Goal: Transaction & Acquisition: Purchase product/service

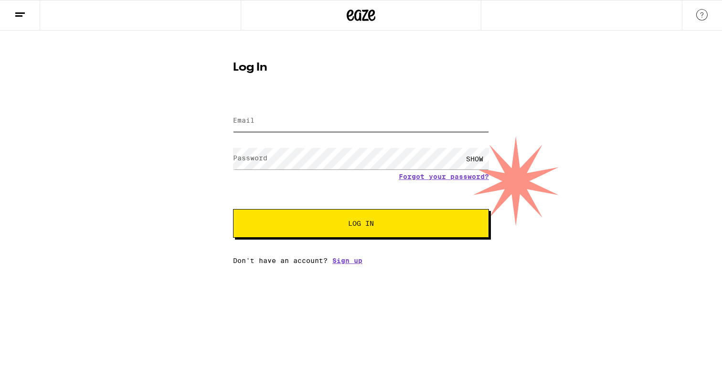
type input "[EMAIL_ADDRESS][DOMAIN_NAME]"
click at [361, 231] on button "Log In" at bounding box center [361, 223] width 256 height 29
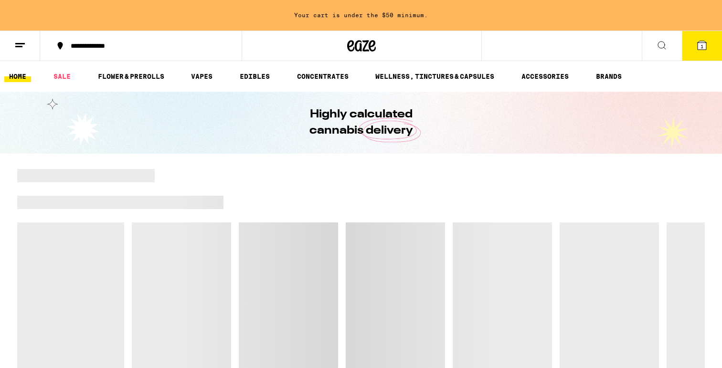
click at [381, 12] on div "Your cart is under the $50 minimum." at bounding box center [361, 15] width 722 height 31
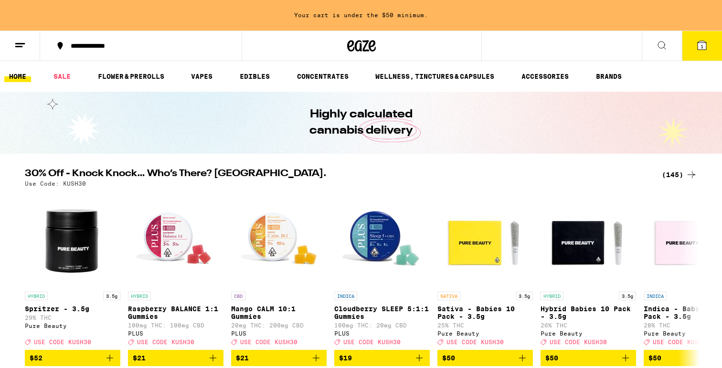
click at [32, 44] on button at bounding box center [20, 46] width 40 height 30
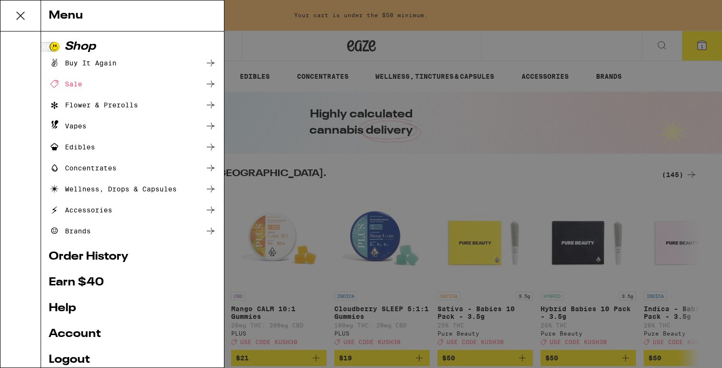
click at [22, 19] on icon at bounding box center [20, 15] width 19 height 19
click at [66, 13] on div "Menu" at bounding box center [132, 15] width 183 height 31
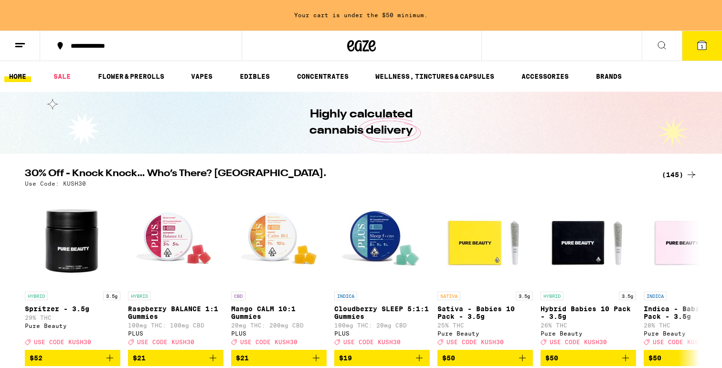
click at [94, 47] on div "**********" at bounding box center [146, 46] width 161 height 7
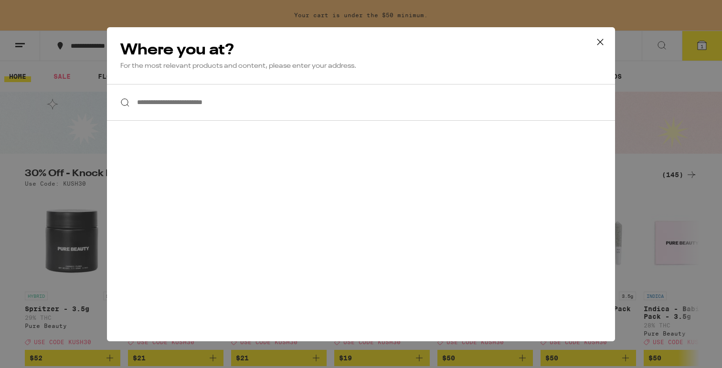
click at [594, 41] on icon at bounding box center [600, 42] width 14 height 14
click at [606, 46] on icon at bounding box center [600, 42] width 14 height 14
click at [596, 43] on div "**********" at bounding box center [361, 184] width 722 height 368
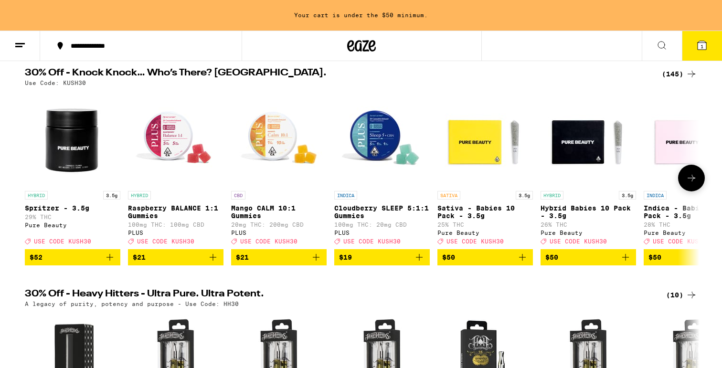
scroll to position [102, 0]
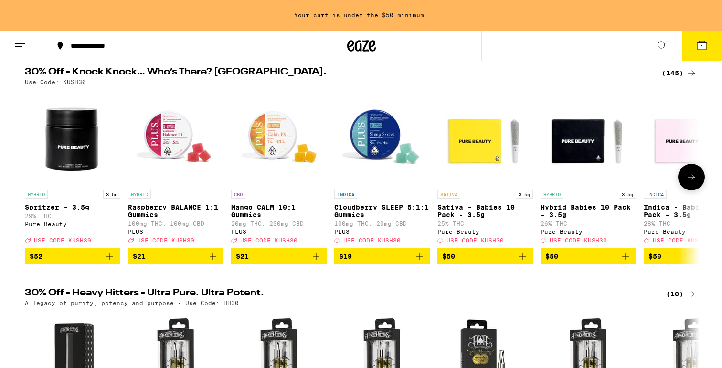
click at [693, 183] on icon at bounding box center [691, 176] width 11 height 11
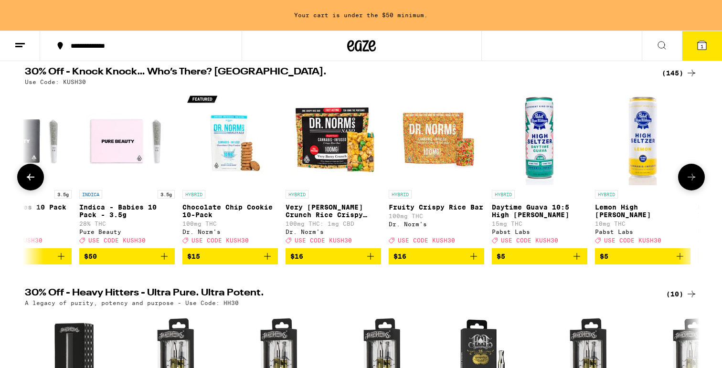
scroll to position [0, 568]
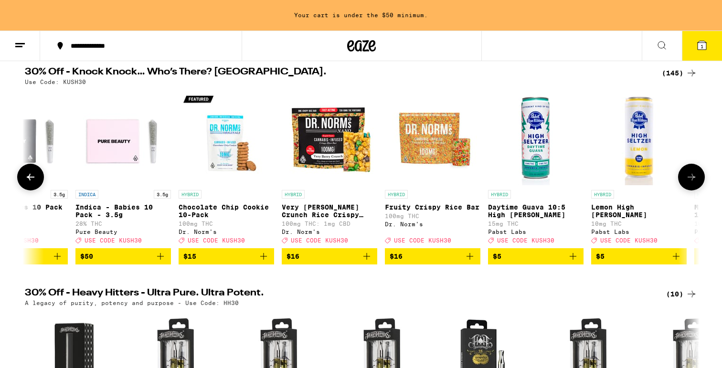
click at [693, 183] on icon at bounding box center [691, 176] width 11 height 11
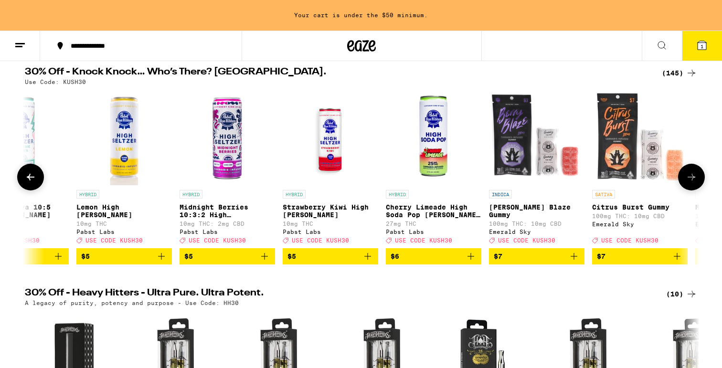
scroll to position [0, 1137]
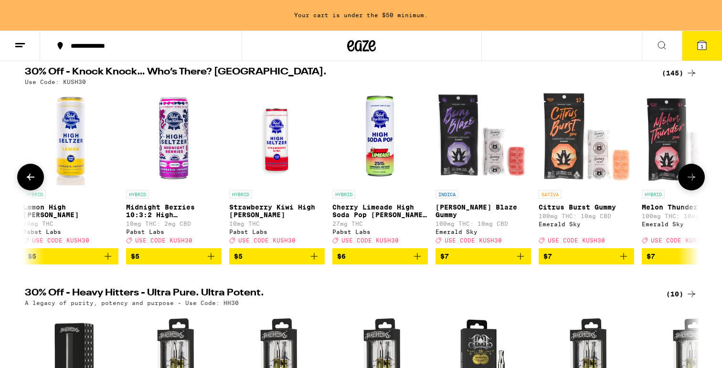
click at [693, 183] on icon at bounding box center [691, 176] width 11 height 11
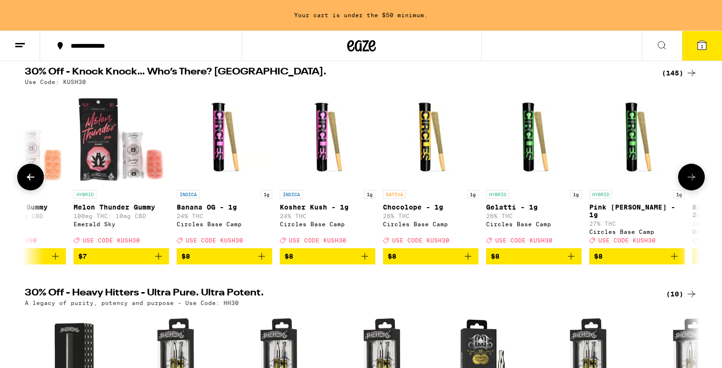
click at [693, 183] on icon at bounding box center [691, 176] width 11 height 11
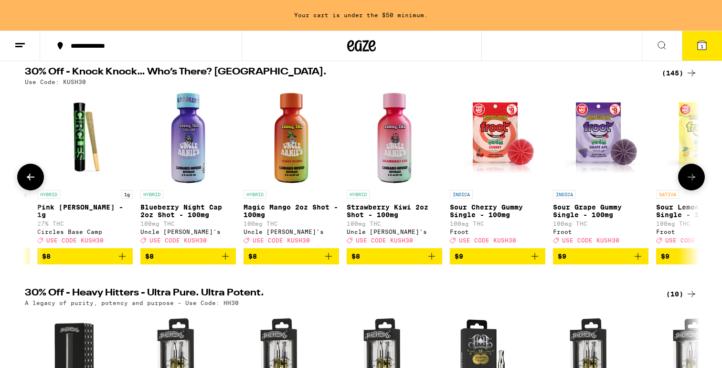
scroll to position [0, 2273]
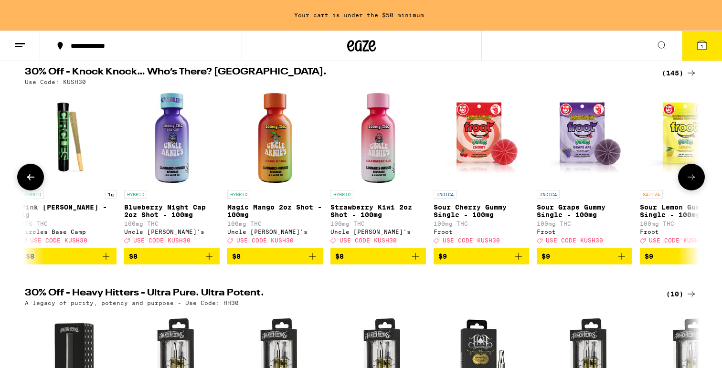
click at [693, 183] on icon at bounding box center [691, 176] width 11 height 11
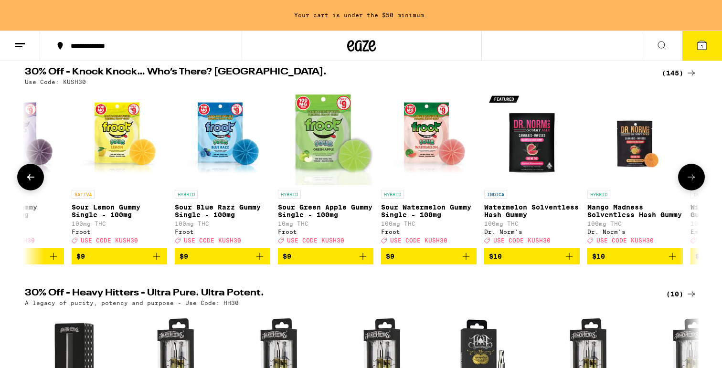
click at [693, 183] on icon at bounding box center [691, 176] width 11 height 11
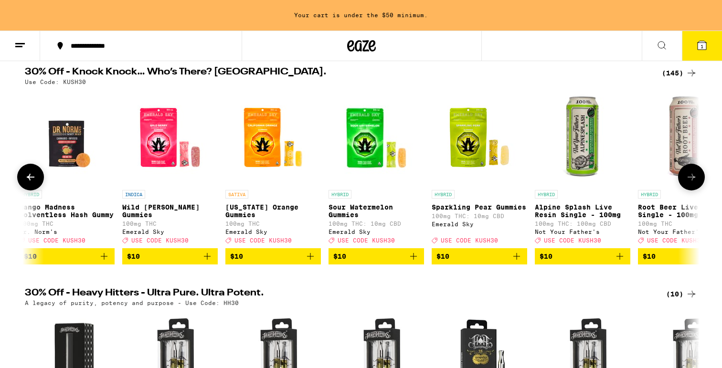
click at [693, 183] on icon at bounding box center [691, 176] width 11 height 11
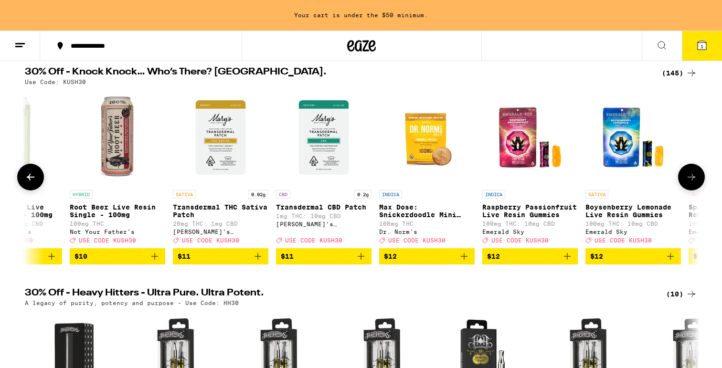
click at [693, 183] on icon at bounding box center [691, 176] width 11 height 11
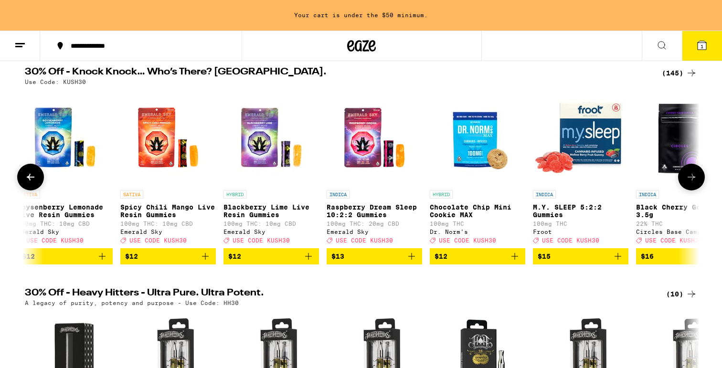
click at [693, 183] on icon at bounding box center [691, 176] width 11 height 11
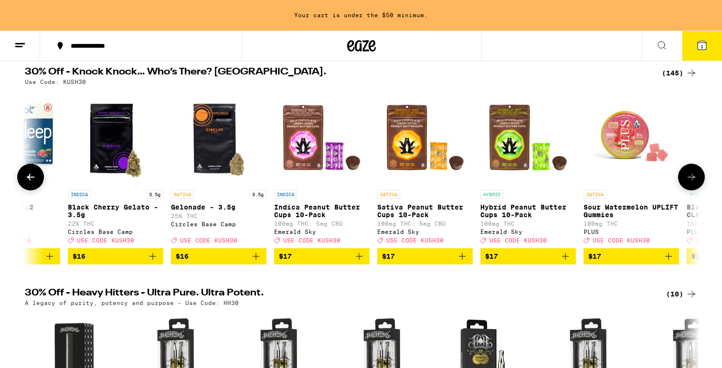
click at [693, 183] on icon at bounding box center [691, 176] width 11 height 11
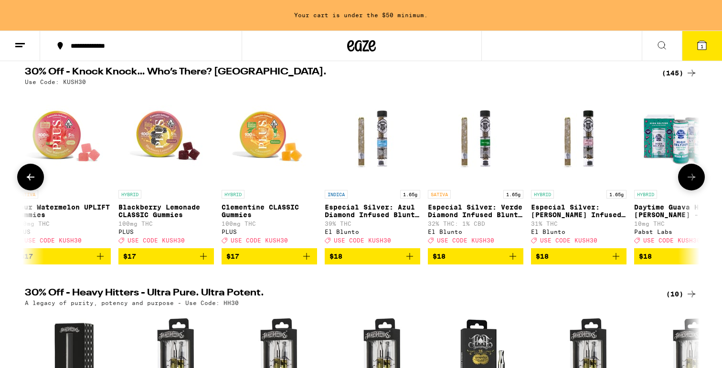
click at [693, 183] on icon at bounding box center [691, 176] width 11 height 11
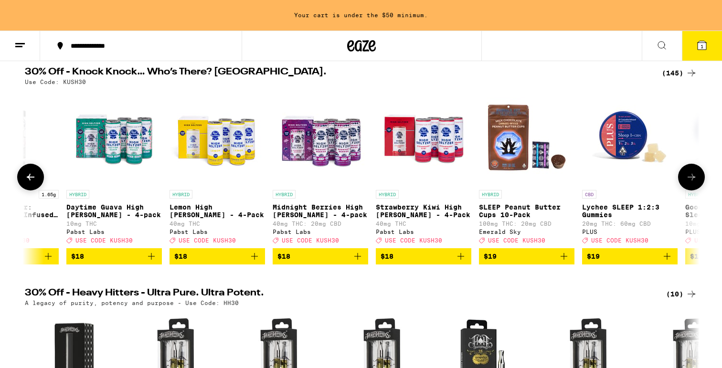
scroll to position [0, 6251]
click at [38, 182] on button at bounding box center [30, 177] width 27 height 27
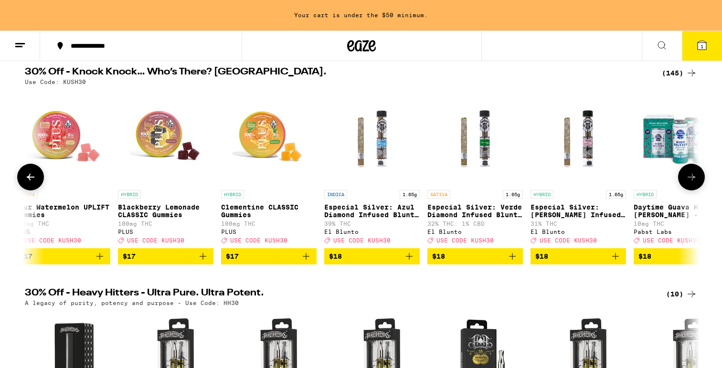
scroll to position [0, 5683]
click at [691, 176] on icon at bounding box center [691, 176] width 11 height 11
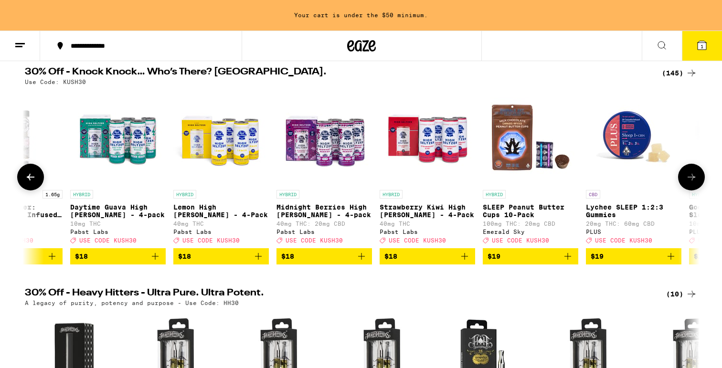
click at [691, 176] on icon at bounding box center [691, 176] width 11 height 11
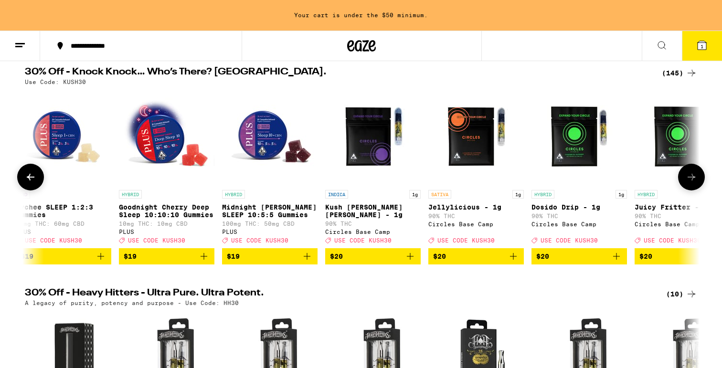
click at [691, 176] on icon at bounding box center [691, 176] width 11 height 11
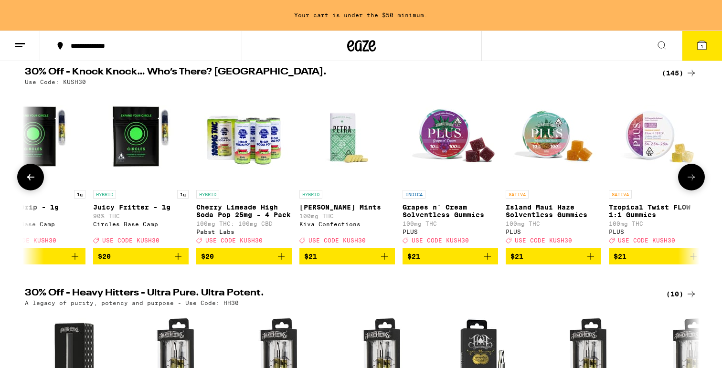
scroll to position [0, 7386]
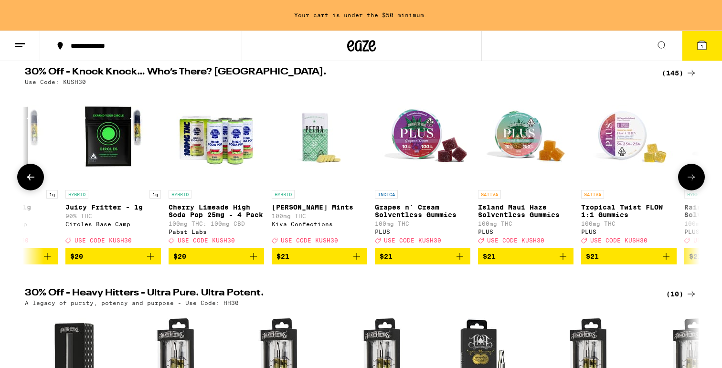
click at [691, 176] on icon at bounding box center [691, 176] width 11 height 11
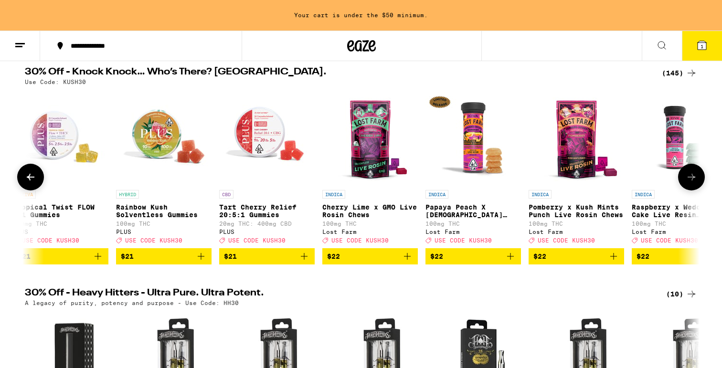
click at [691, 176] on icon at bounding box center [691, 176] width 11 height 11
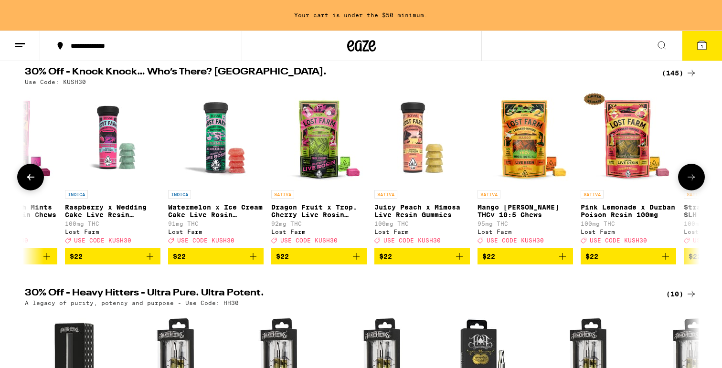
scroll to position [0, 8523]
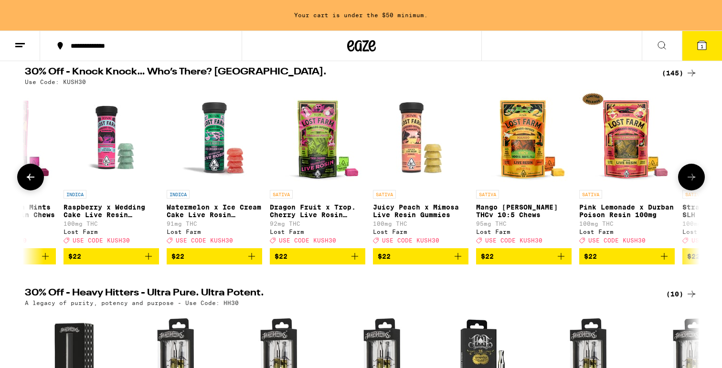
click at [696, 183] on icon at bounding box center [691, 176] width 11 height 11
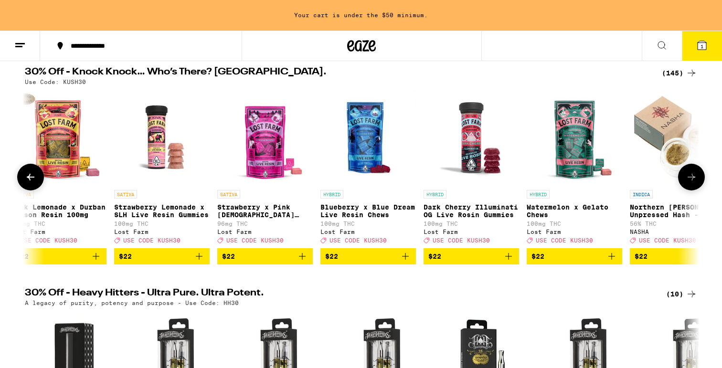
click at [696, 183] on icon at bounding box center [691, 176] width 11 height 11
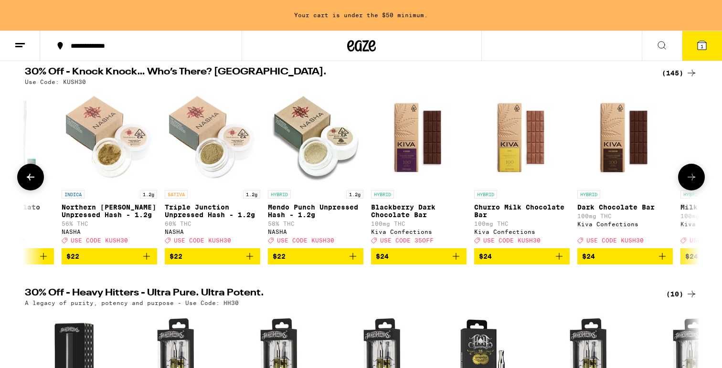
click at [696, 183] on icon at bounding box center [691, 176] width 11 height 11
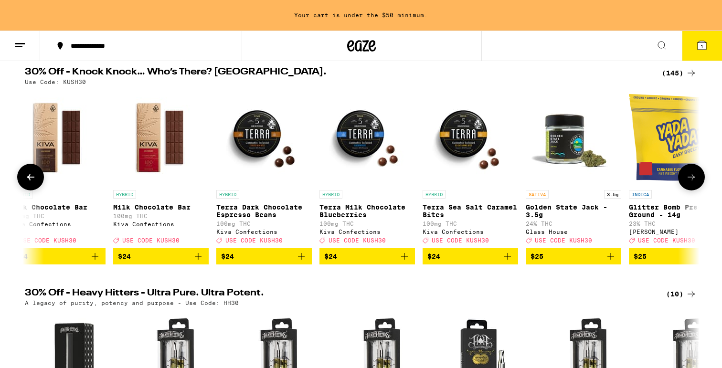
click at [696, 183] on icon at bounding box center [691, 176] width 11 height 11
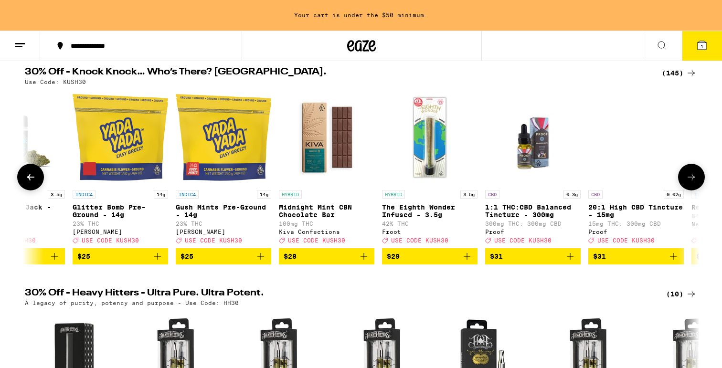
scroll to position [0, 10796]
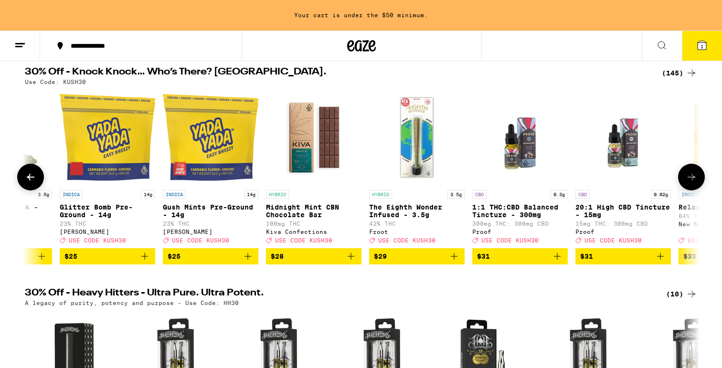
click at [696, 178] on icon at bounding box center [691, 176] width 11 height 11
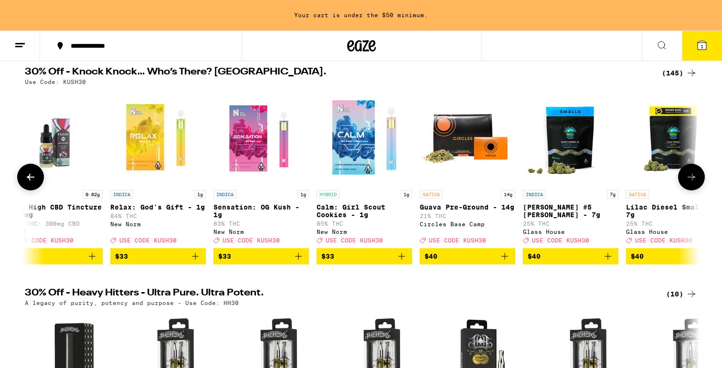
click at [696, 178] on icon at bounding box center [691, 176] width 11 height 11
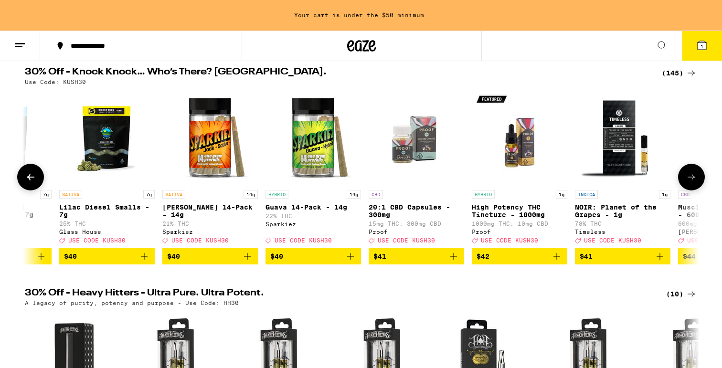
scroll to position [0, 11933]
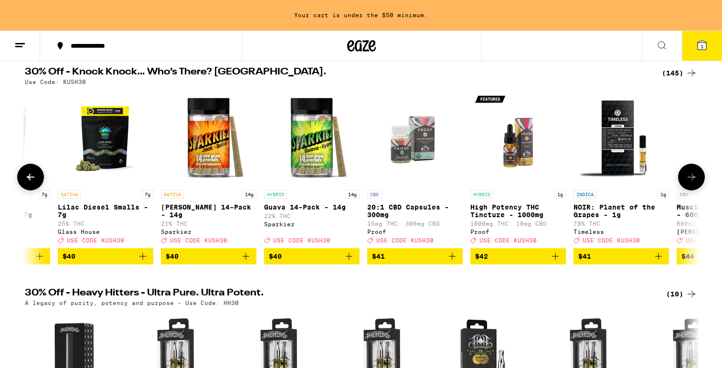
click at [694, 183] on icon at bounding box center [691, 176] width 11 height 11
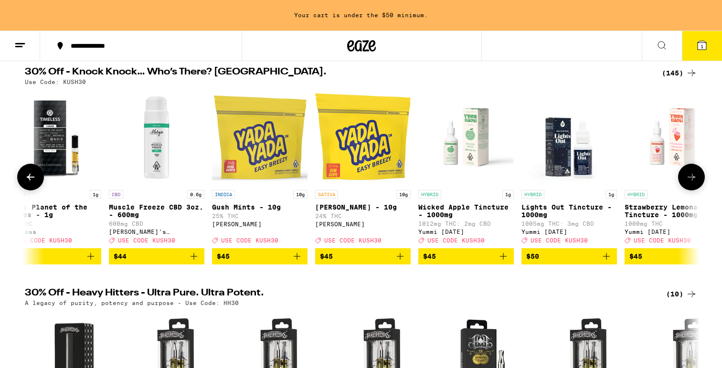
scroll to position [0, 12501]
click at [694, 183] on icon at bounding box center [691, 176] width 11 height 11
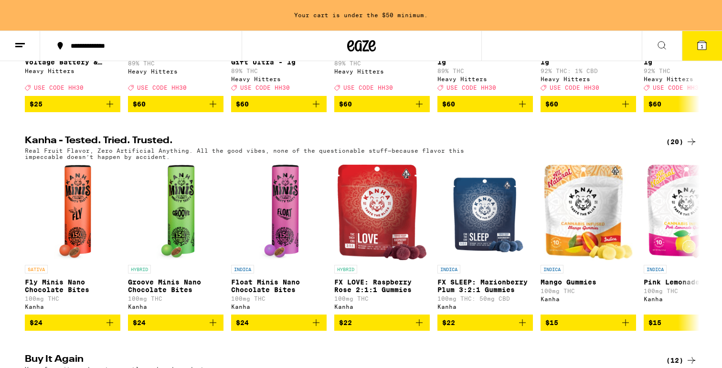
scroll to position [0, 0]
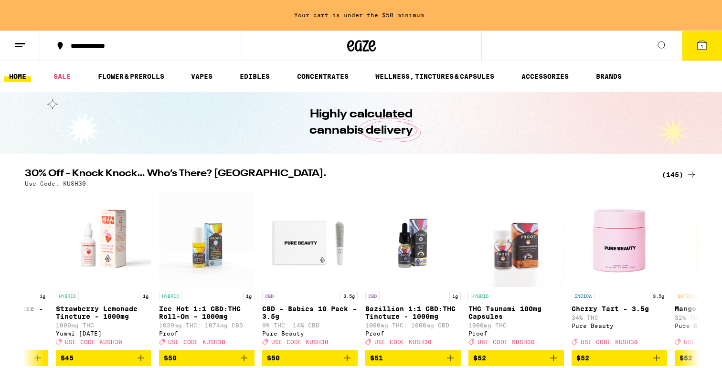
click at [348, 14] on div "Your cart is under the $50 minimum." at bounding box center [361, 15] width 722 height 31
click at [696, 50] on icon at bounding box center [701, 45] width 11 height 11
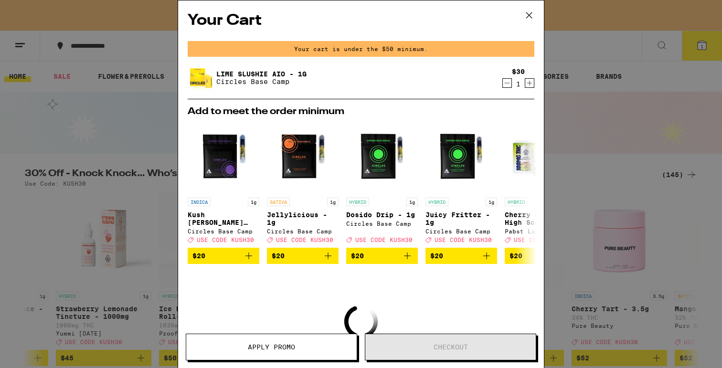
click at [534, 11] on icon at bounding box center [529, 15] width 14 height 14
